Goal: Complete application form

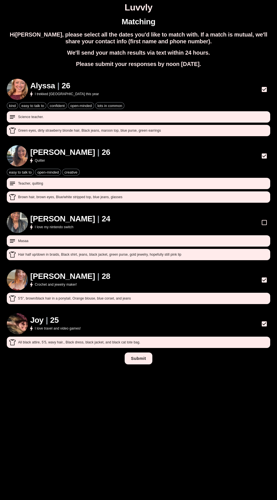
click at [143, 360] on button "Submit" at bounding box center [138, 358] width 27 height 12
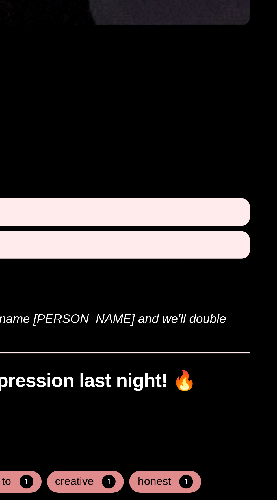
scroll to position [4, 0]
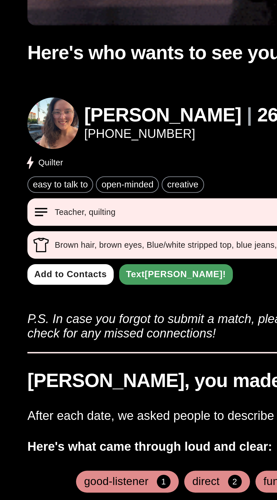
click at [33, 283] on link "Add to Contacts" at bounding box center [29, 285] width 36 height 9
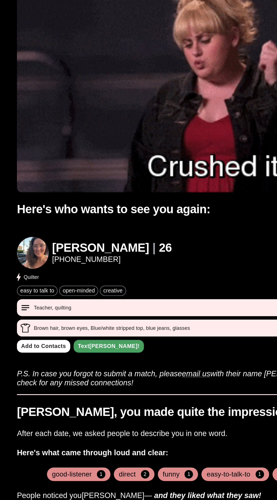
scroll to position [0, 0]
